Goal: Task Accomplishment & Management: Manage account settings

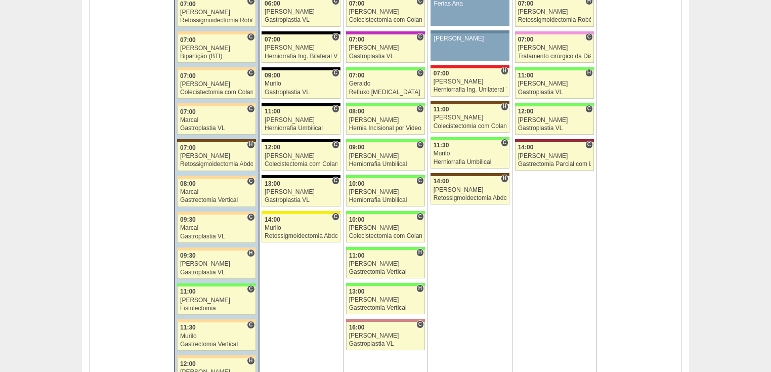
scroll to position [647, 0]
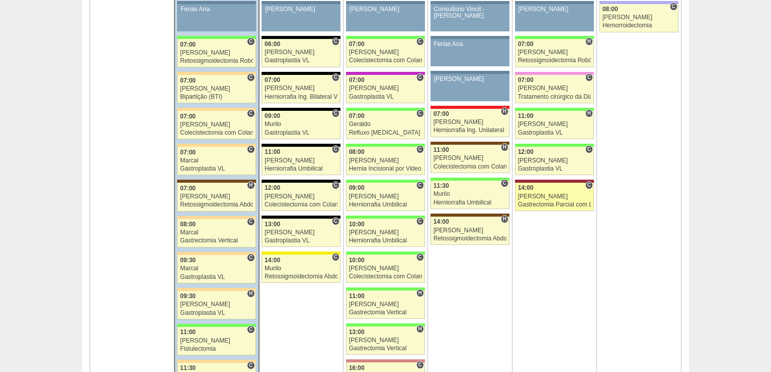
click at [544, 201] on div "Gastrectomia Parcial com Linfadenectomia" at bounding box center [554, 204] width 73 height 7
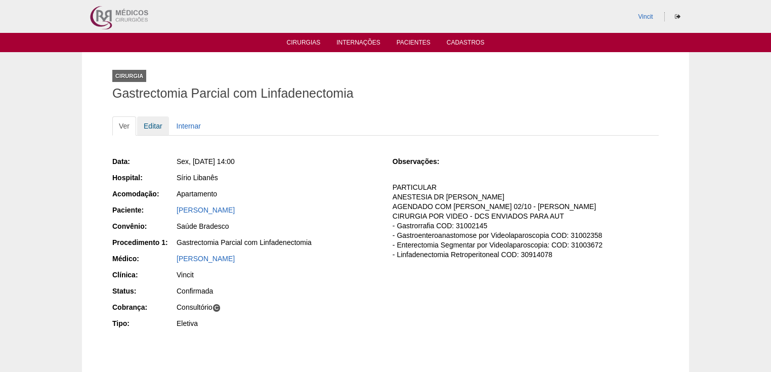
click at [156, 126] on link "Editar" at bounding box center [153, 125] width 32 height 19
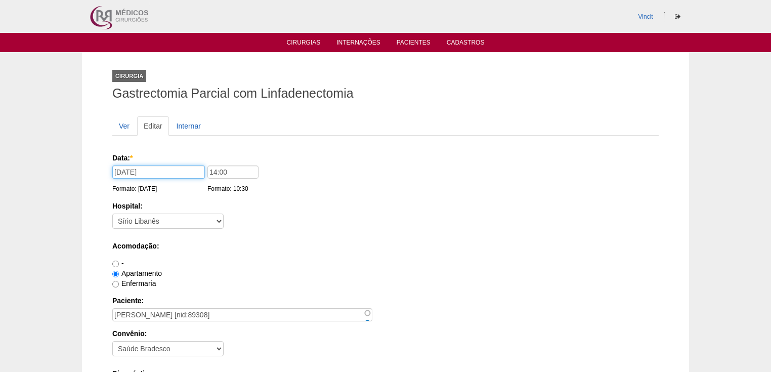
click at [183, 173] on input "10/10/2025" at bounding box center [158, 171] width 93 height 13
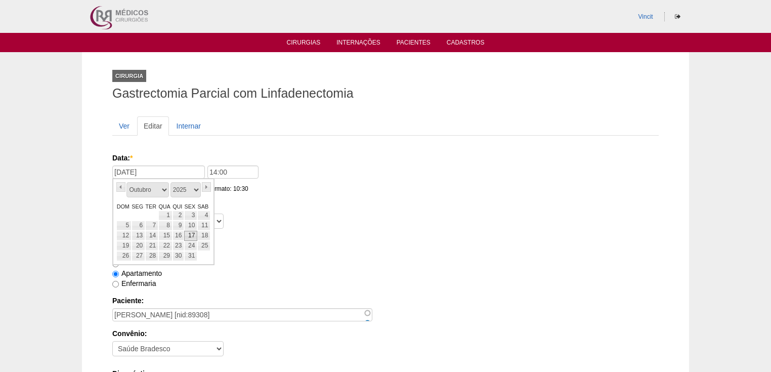
click at [187, 235] on link "17" at bounding box center [190, 236] width 13 height 10
type input "17/10/2025"
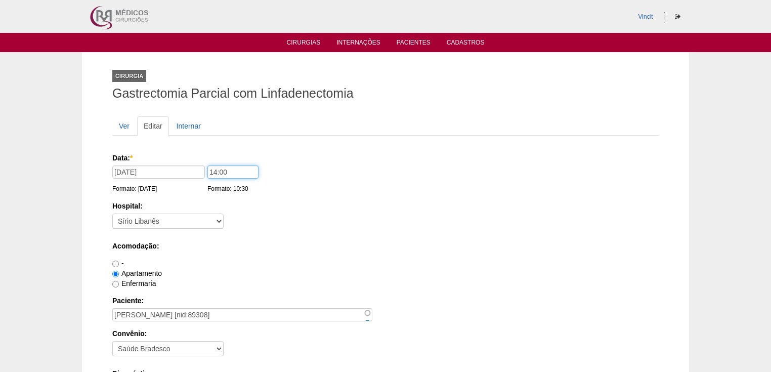
click at [216, 169] on input "14:00" at bounding box center [232, 171] width 51 height 13
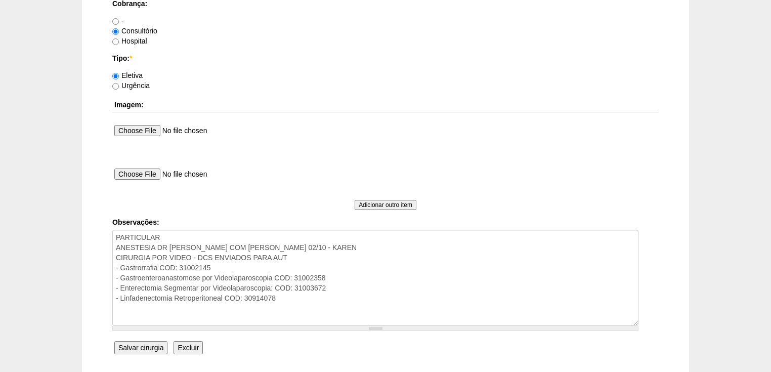
scroll to position [930, 0]
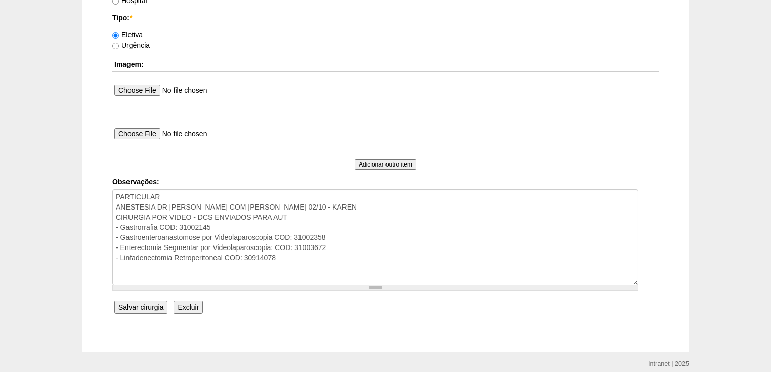
type input "07:00"
click at [136, 302] on input "Salvar cirurgia" at bounding box center [140, 306] width 53 height 13
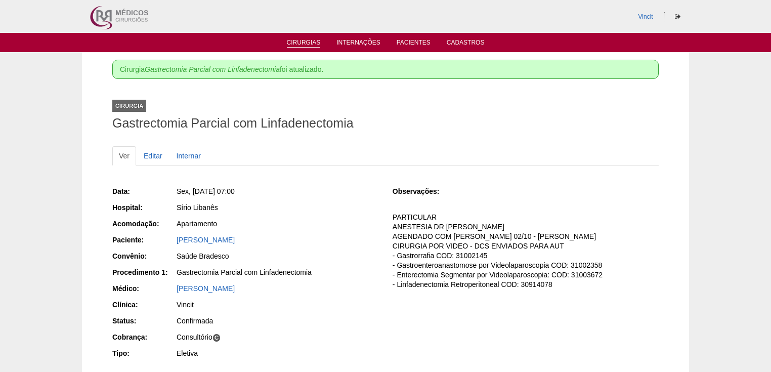
click at [287, 40] on link "Cirurgias" at bounding box center [304, 43] width 34 height 9
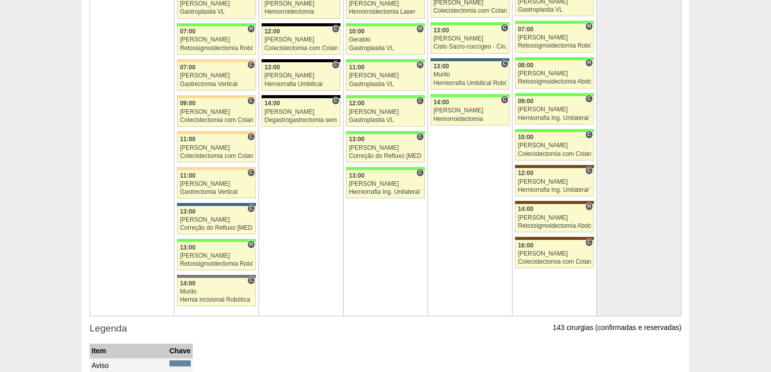
scroll to position [2266, 0]
